Goal: Information Seeking & Learning: Check status

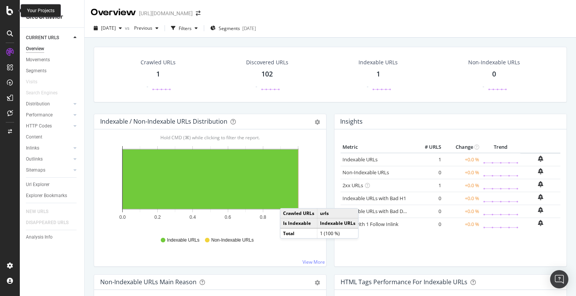
scroll to position [182, 0]
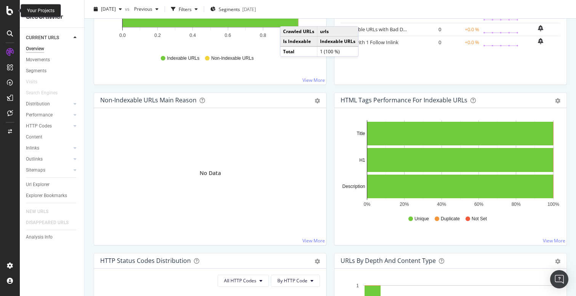
click at [11, 14] on icon at bounding box center [9, 10] width 7 height 9
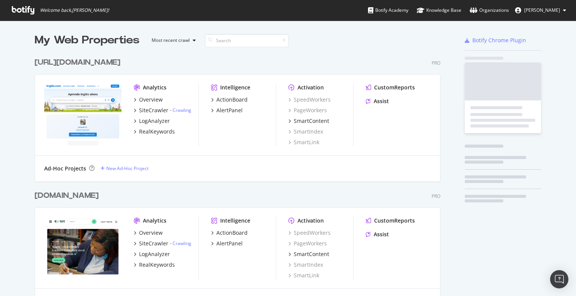
scroll to position [1767, 412]
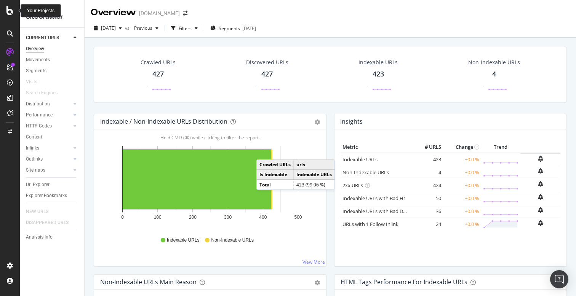
click at [9, 12] on icon at bounding box center [9, 10] width 7 height 9
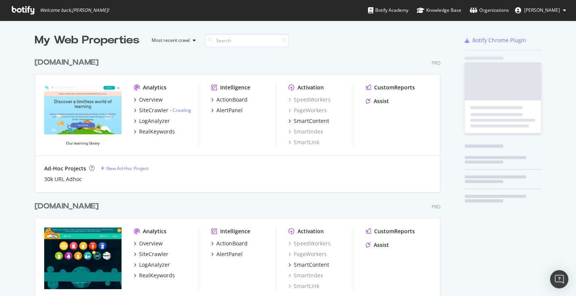
scroll to position [296, 576]
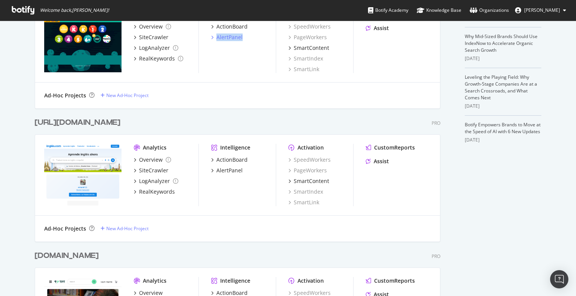
scroll to position [221, 0]
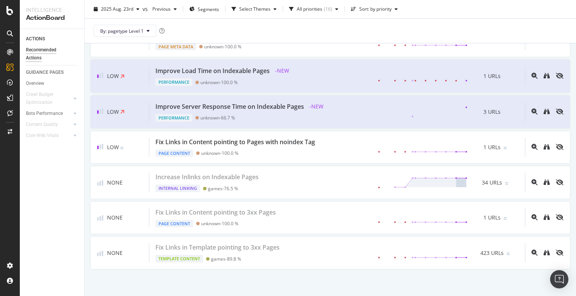
scroll to position [493, 0]
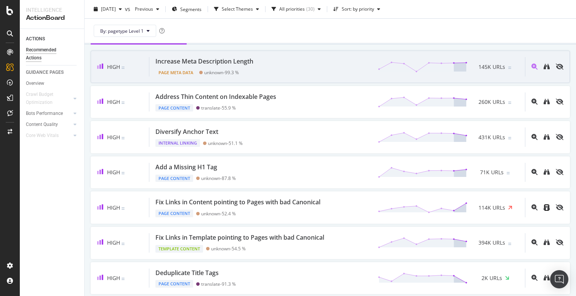
scroll to position [40, 0]
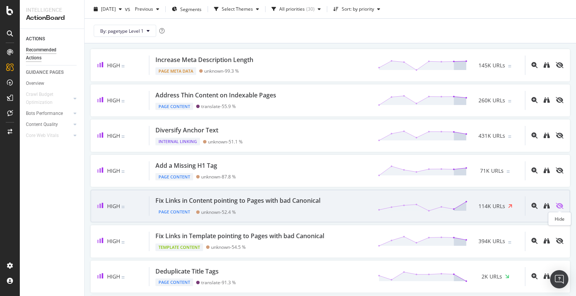
click at [559, 206] on icon "eye-slash" at bounding box center [560, 206] width 8 height 6
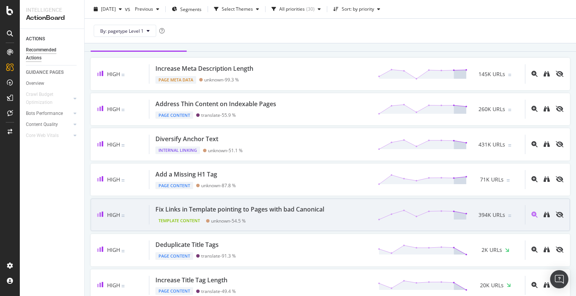
scroll to position [57, 0]
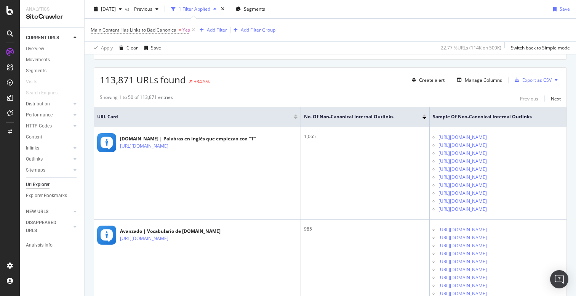
scroll to position [129, 0]
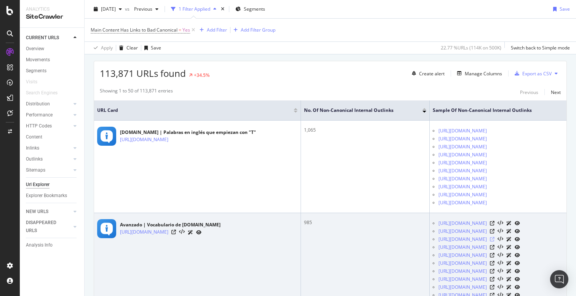
click at [494, 240] on icon at bounding box center [492, 239] width 5 height 5
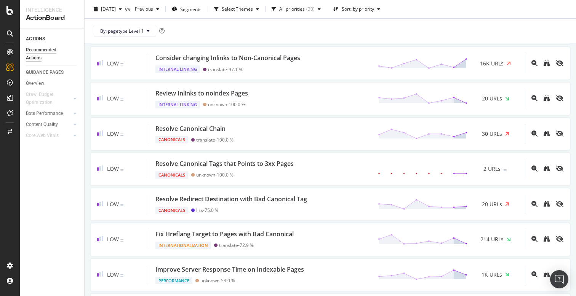
scroll to position [571, 0]
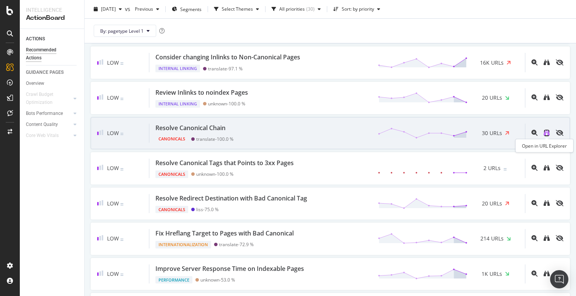
click at [545, 134] on icon "binoculars" at bounding box center [546, 133] width 6 height 6
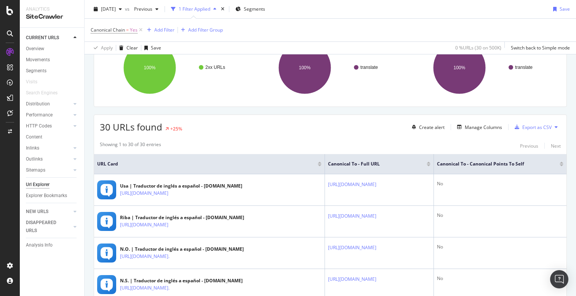
scroll to position [92, 0]
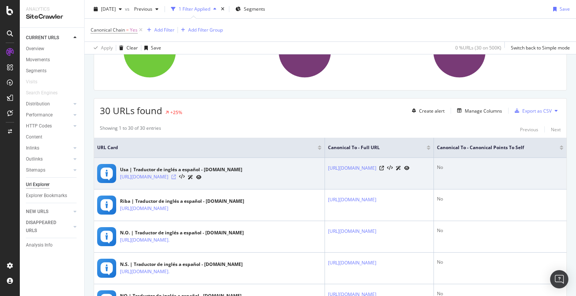
click at [176, 179] on icon at bounding box center [173, 177] width 5 height 5
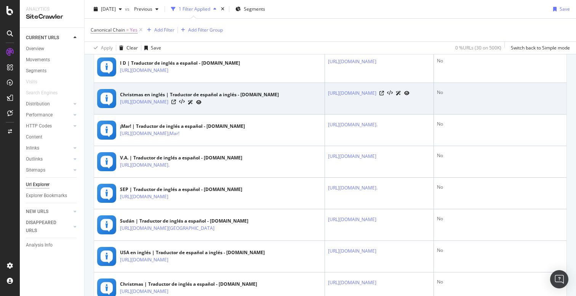
scroll to position [420, 0]
click at [176, 103] on icon at bounding box center [173, 102] width 5 height 5
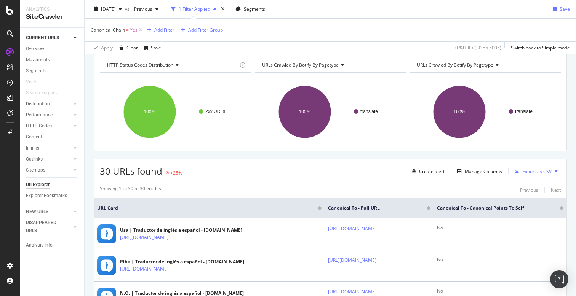
scroll to position [0, 0]
